Goal: Task Accomplishment & Management: Manage account settings

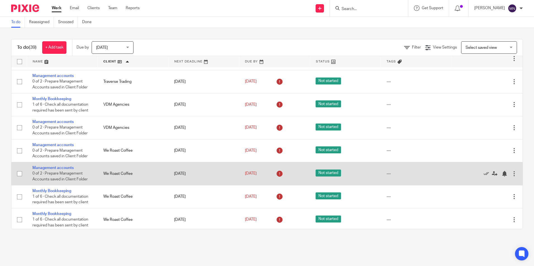
scroll to position [715, 0]
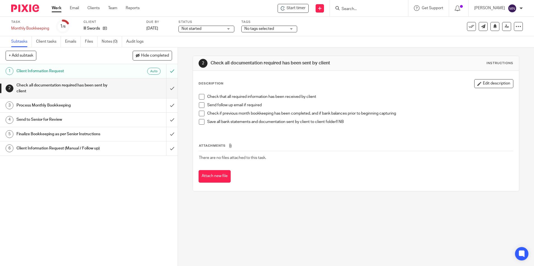
click at [199, 95] on span at bounding box center [202, 97] width 6 height 6
click at [201, 105] on span at bounding box center [202, 106] width 6 height 6
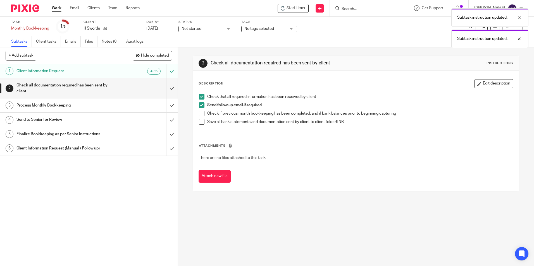
click at [199, 113] on span at bounding box center [202, 114] width 6 height 6
click at [201, 125] on span at bounding box center [202, 122] width 6 height 6
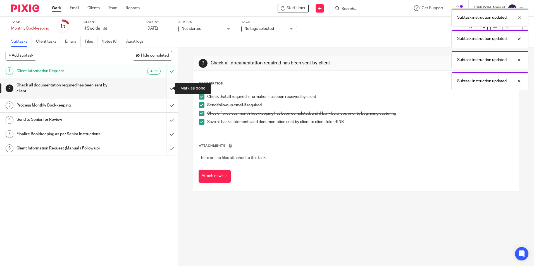
click at [167, 88] on input "submit" at bounding box center [89, 88] width 178 height 20
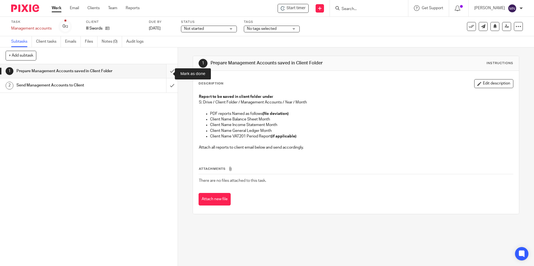
click at [163, 73] on input "submit" at bounding box center [89, 71] width 178 height 14
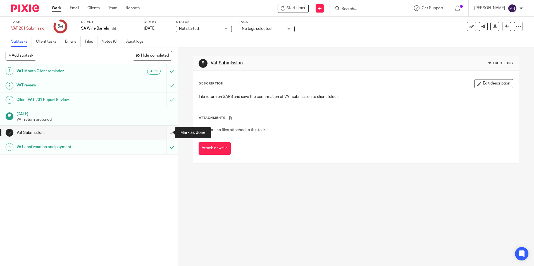
click at [166, 137] on input "submit" at bounding box center [89, 133] width 178 height 14
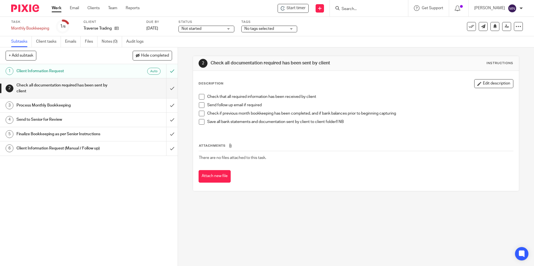
click at [199, 99] on span at bounding box center [202, 97] width 6 height 6
click at [200, 104] on span at bounding box center [202, 106] width 6 height 6
click at [200, 113] on span at bounding box center [202, 114] width 6 height 6
click at [201, 120] on span at bounding box center [202, 122] width 6 height 6
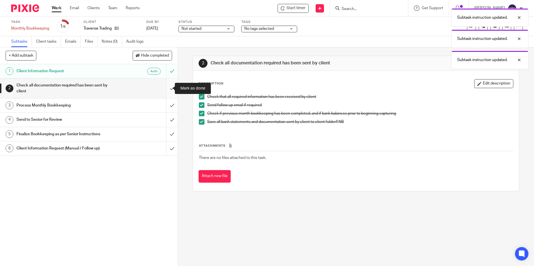
click at [165, 86] on input "submit" at bounding box center [89, 88] width 178 height 20
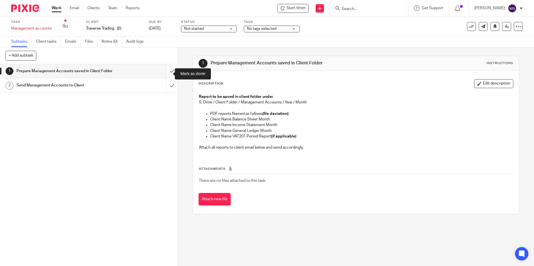
click at [165, 75] on input "submit" at bounding box center [89, 71] width 178 height 14
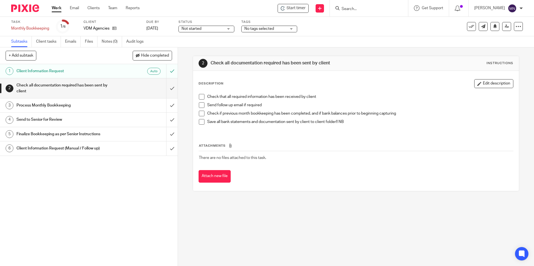
click at [201, 95] on span at bounding box center [202, 97] width 6 height 6
click at [199, 104] on span at bounding box center [202, 106] width 6 height 6
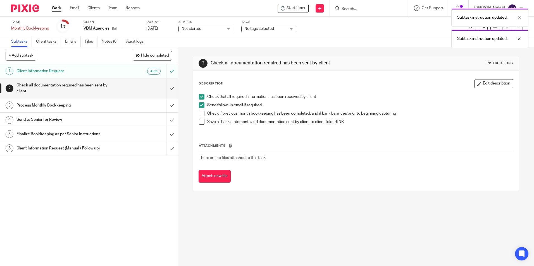
click at [201, 114] on span at bounding box center [202, 114] width 6 height 6
click at [202, 124] on span at bounding box center [202, 122] width 6 height 6
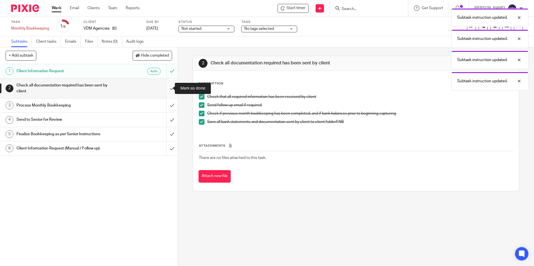
click at [165, 85] on input "submit" at bounding box center [89, 88] width 178 height 20
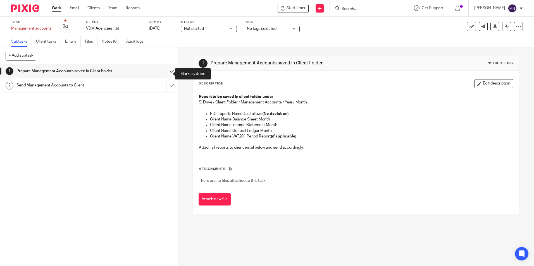
click at [171, 74] on input "submit" at bounding box center [89, 71] width 178 height 14
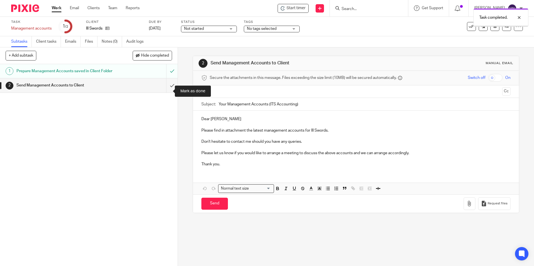
click at [168, 86] on input "submit" at bounding box center [89, 85] width 178 height 14
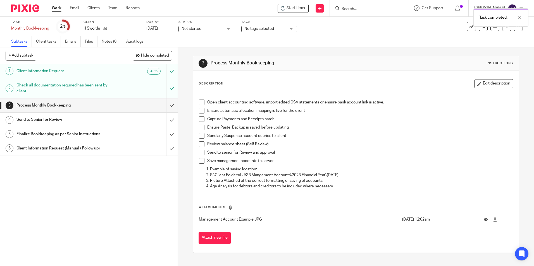
click at [199, 103] on span at bounding box center [202, 103] width 6 height 6
click at [200, 109] on span at bounding box center [202, 111] width 6 height 6
click at [201, 117] on span at bounding box center [202, 119] width 6 height 6
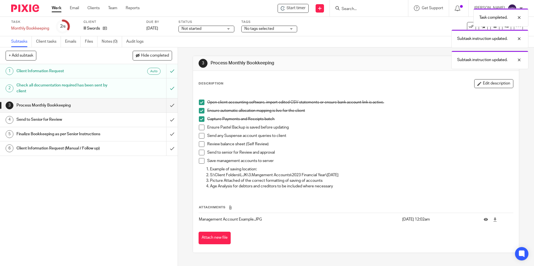
click at [201, 125] on li "Capture Payments and Receipts batch" at bounding box center [356, 120] width 314 height 8
drag, startPoint x: 201, startPoint y: 132, endPoint x: 200, endPoint y: 135, distance: 3.2
click at [200, 132] on li "Ensure Pastel Backup is saved before updating" at bounding box center [356, 129] width 314 height 8
click at [199, 137] on span at bounding box center [202, 136] width 6 height 6
click at [202, 127] on span at bounding box center [202, 128] width 6 height 6
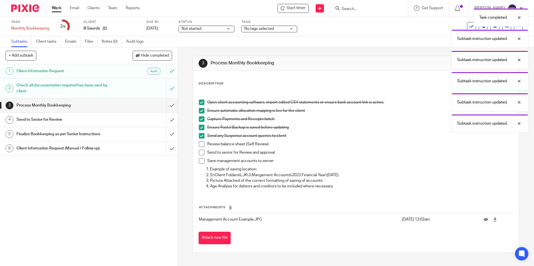
click at [202, 147] on span at bounding box center [202, 145] width 6 height 6
click at [199, 152] on span at bounding box center [202, 153] width 6 height 6
click at [200, 160] on span at bounding box center [202, 161] width 6 height 6
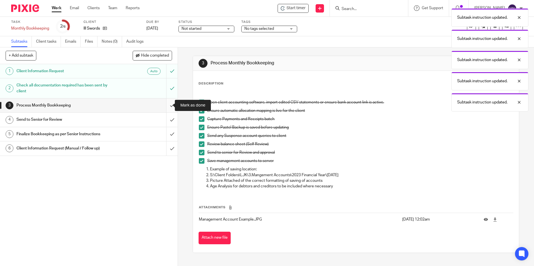
click at [171, 103] on input "submit" at bounding box center [89, 106] width 178 height 14
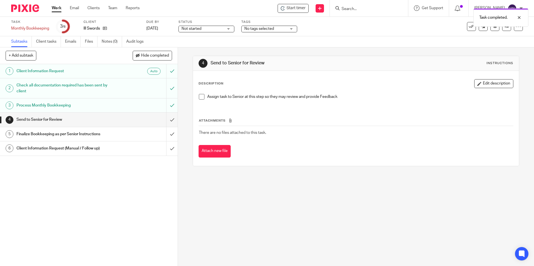
click at [196, 98] on div "Assign task to Senior at this step so they may review and provide Feedback" at bounding box center [356, 98] width 320 height 15
click at [203, 98] on li "Assign task to Senior at this step so they may review and provide Feedback" at bounding box center [356, 98] width 314 height 8
click at [199, 97] on span at bounding box center [202, 97] width 6 height 6
click at [169, 116] on input "submit" at bounding box center [89, 120] width 178 height 14
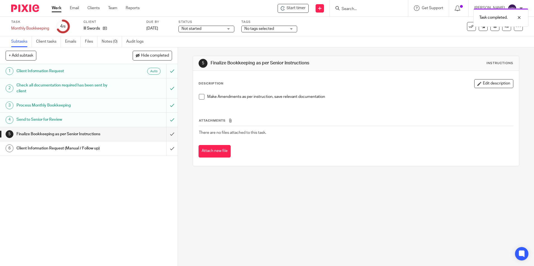
click at [197, 99] on div "Make Amendments as per instruction, save relevant documentation" at bounding box center [356, 98] width 320 height 15
click at [199, 98] on span at bounding box center [202, 97] width 6 height 6
click at [169, 134] on input "submit" at bounding box center [89, 134] width 178 height 14
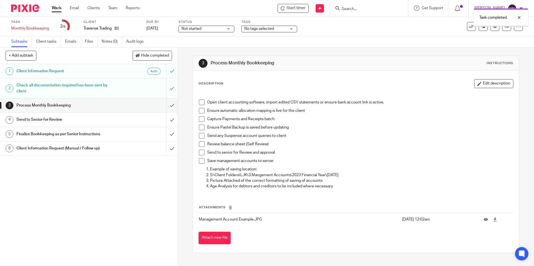
click at [201, 103] on span at bounding box center [202, 103] width 6 height 6
click at [199, 109] on span at bounding box center [202, 111] width 6 height 6
click at [200, 118] on span at bounding box center [202, 119] width 6 height 6
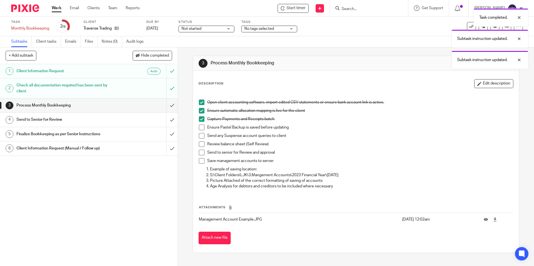
click at [200, 131] on li "Ensure Pastel Backup is saved before updating" at bounding box center [356, 129] width 314 height 8
click at [200, 132] on li "Ensure Pastel Backup is saved before updating" at bounding box center [356, 129] width 314 height 8
click at [200, 134] on span at bounding box center [202, 136] width 6 height 6
click at [202, 125] on span at bounding box center [202, 128] width 6 height 6
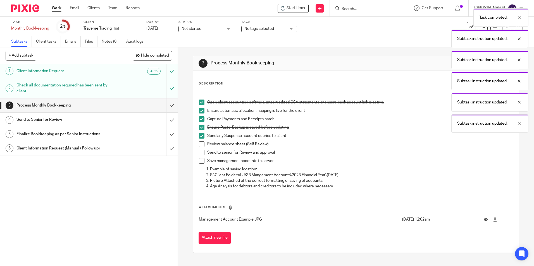
click at [201, 144] on span at bounding box center [202, 145] width 6 height 6
drag, startPoint x: 201, startPoint y: 153, endPoint x: 200, endPoint y: 156, distance: 3.4
click at [201, 154] on span at bounding box center [202, 153] width 6 height 6
click at [201, 160] on span at bounding box center [202, 161] width 6 height 6
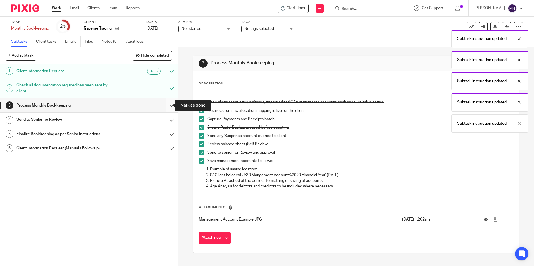
click at [169, 103] on input "submit" at bounding box center [89, 106] width 178 height 14
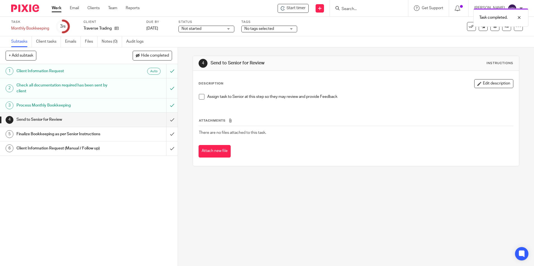
drag, startPoint x: 199, startPoint y: 96, endPoint x: 194, endPoint y: 103, distance: 8.7
click at [199, 96] on span at bounding box center [202, 97] width 6 height 6
click at [168, 117] on input "submit" at bounding box center [89, 120] width 178 height 14
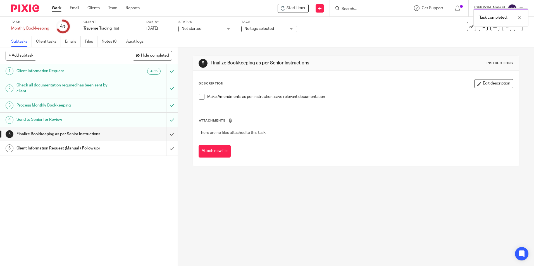
click at [200, 97] on span at bounding box center [202, 97] width 6 height 6
click at [166, 134] on input "submit" at bounding box center [89, 134] width 178 height 14
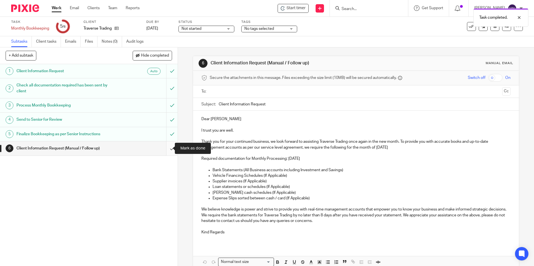
click at [168, 145] on input "submit" at bounding box center [89, 149] width 178 height 14
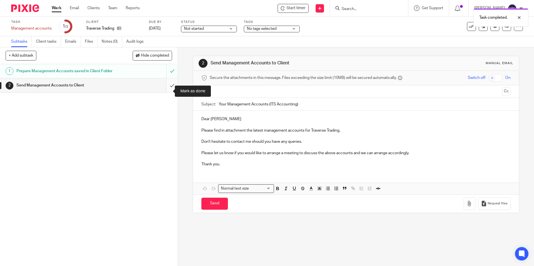
click at [165, 88] on input "submit" at bounding box center [89, 85] width 178 height 14
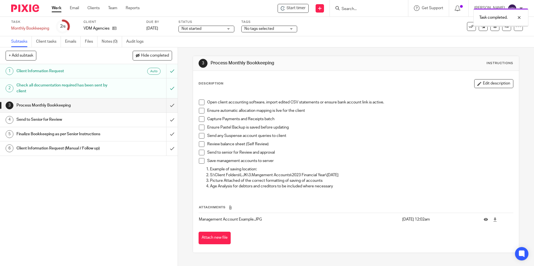
drag, startPoint x: 200, startPoint y: 101, endPoint x: 201, endPoint y: 114, distance: 12.6
click at [200, 101] on span at bounding box center [202, 103] width 6 height 6
click at [201, 114] on li "Ensure automatic allocation mapping is live for the client" at bounding box center [356, 112] width 314 height 8
drag, startPoint x: 198, startPoint y: 110, endPoint x: 199, endPoint y: 121, distance: 11.3
click at [199, 110] on span at bounding box center [202, 111] width 6 height 6
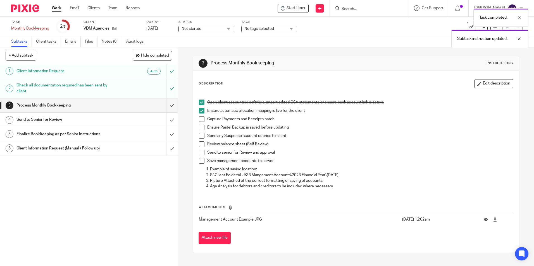
click at [199, 121] on span at bounding box center [202, 119] width 6 height 6
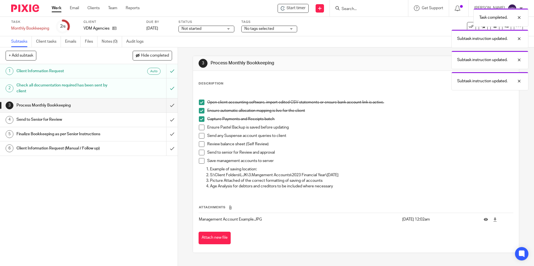
click at [202, 127] on span at bounding box center [202, 128] width 6 height 6
click at [201, 134] on span at bounding box center [202, 136] width 6 height 6
click at [199, 146] on span at bounding box center [202, 145] width 6 height 6
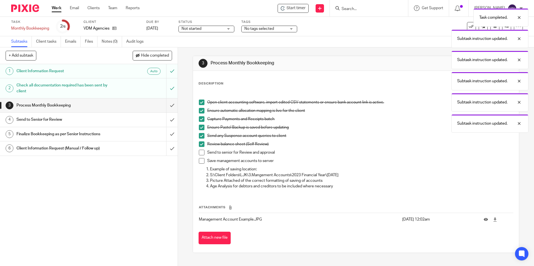
click at [197, 153] on div "Open client accounting software, import edited CSV statements or ensure bank ac…" at bounding box center [356, 142] width 320 height 102
click at [199, 156] on li "Send to senior for Review and approval" at bounding box center [356, 154] width 314 height 8
click at [199, 161] on span at bounding box center [202, 161] width 6 height 6
click at [199, 152] on span at bounding box center [202, 153] width 6 height 6
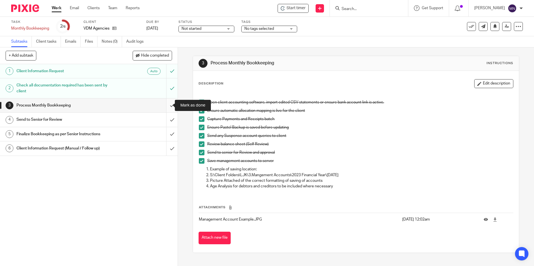
click at [168, 103] on input "submit" at bounding box center [89, 106] width 178 height 14
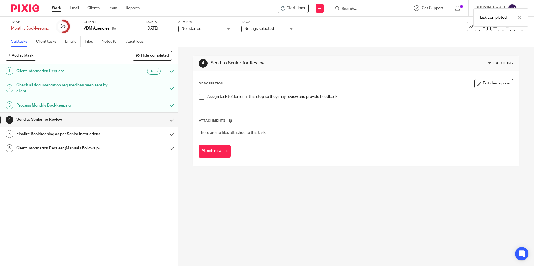
click at [199, 98] on span at bounding box center [202, 97] width 6 height 6
click at [167, 121] on input "submit" at bounding box center [89, 120] width 178 height 14
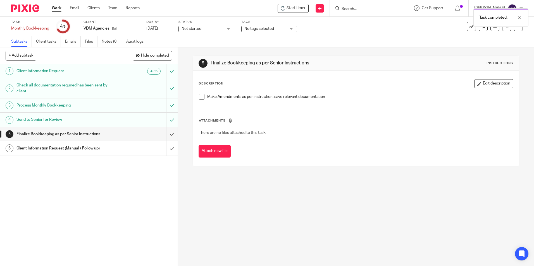
click at [199, 95] on span at bounding box center [202, 97] width 6 height 6
click at [165, 135] on input "submit" at bounding box center [89, 134] width 178 height 14
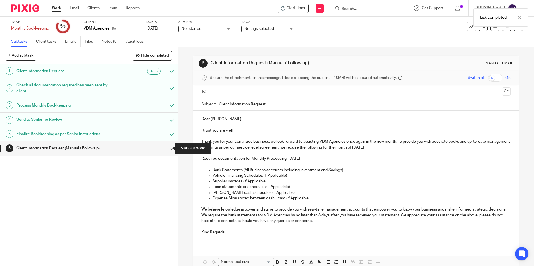
click at [172, 147] on input "submit" at bounding box center [89, 149] width 178 height 14
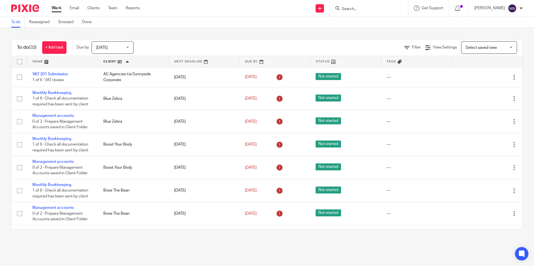
click at [353, 8] on input "Search" at bounding box center [366, 9] width 50 height 5
type input "money"
click at [372, 25] on link at bounding box center [387, 24] width 94 height 13
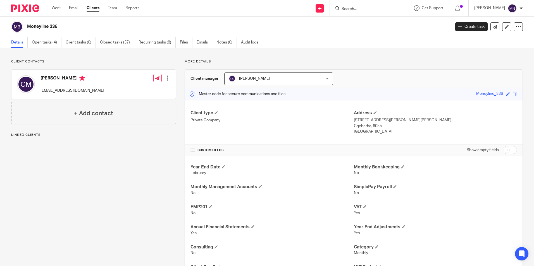
click at [50, 34] on div "Moneyline 336 Create task Export data Merge Archive client" at bounding box center [267, 27] width 534 height 20
click at [52, 42] on link "Open tasks (4)" at bounding box center [47, 42] width 30 height 11
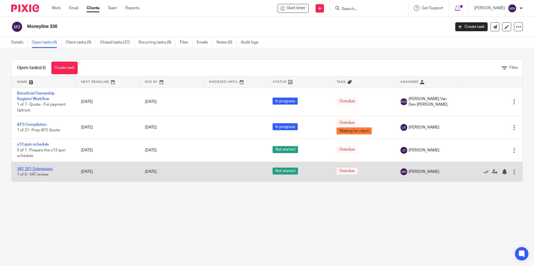
click at [53, 168] on link "VAT 201 Submission" at bounding box center [35, 169] width 36 height 4
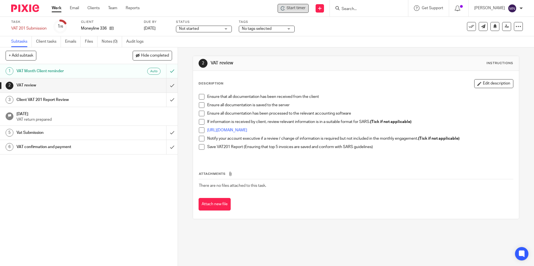
click at [283, 9] on icon at bounding box center [283, 9] width 1 height 1
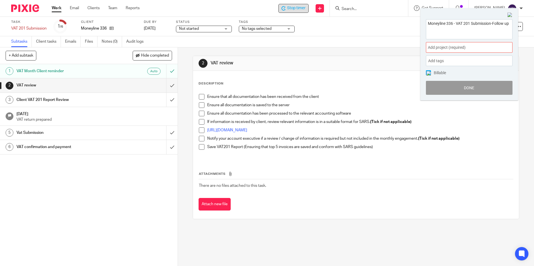
type textarea "Moneyline 336 - VAT 201 Submission-Follow up"
click at [485, 45] on span "Add project (required) :" at bounding box center [463, 48] width 70 height 6
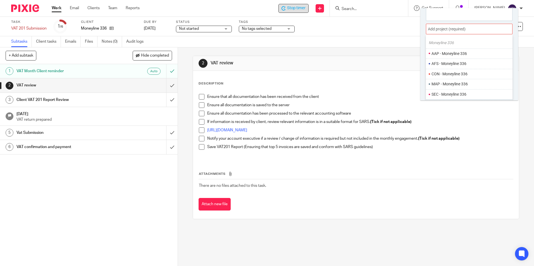
scroll to position [28, 0]
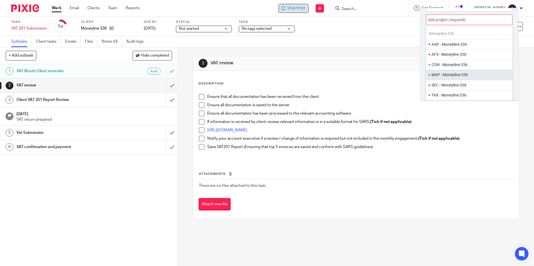
type input "money"
click at [463, 74] on li "MAP - Moneyline 336" at bounding box center [472, 75] width 80 height 6
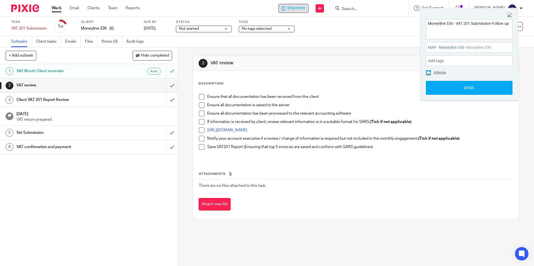
scroll to position [0, 0]
click at [470, 89] on button "Done" at bounding box center [469, 88] width 87 height 14
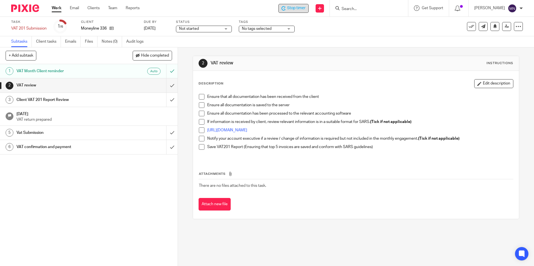
click at [203, 97] on li "Ensure that all documentation has been received from the client" at bounding box center [356, 98] width 314 height 8
click at [202, 96] on span at bounding box center [202, 97] width 6 height 6
click at [201, 148] on span at bounding box center [202, 147] width 6 height 6
click at [199, 139] on span at bounding box center [202, 139] width 6 height 6
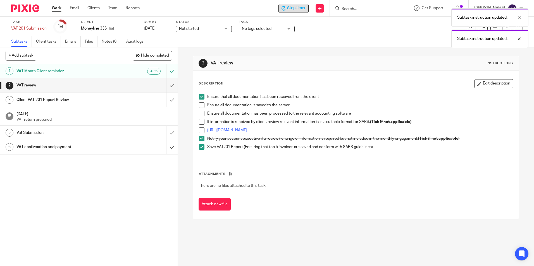
click at [202, 131] on span at bounding box center [202, 131] width 6 height 6
click at [200, 124] on span at bounding box center [202, 122] width 6 height 6
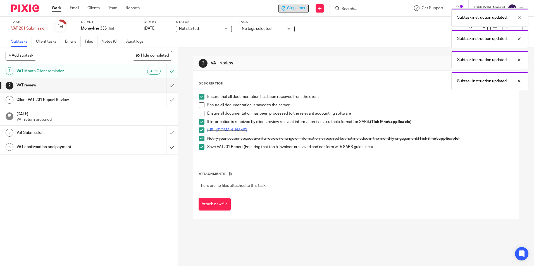
click at [200, 111] on span at bounding box center [202, 114] width 6 height 6
click at [199, 106] on span at bounding box center [202, 106] width 6 height 6
